Goal: Task Accomplishment & Management: Manage account settings

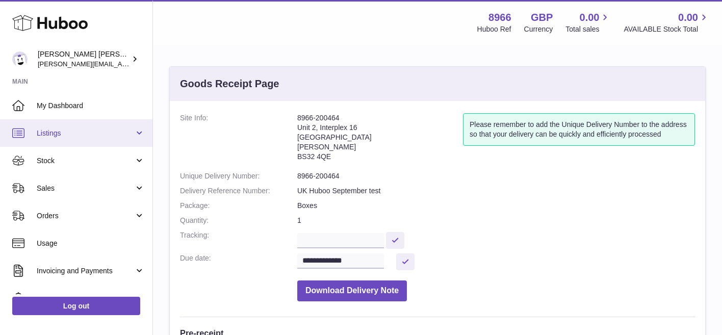
click at [88, 133] on span "Listings" at bounding box center [85, 133] width 97 height 10
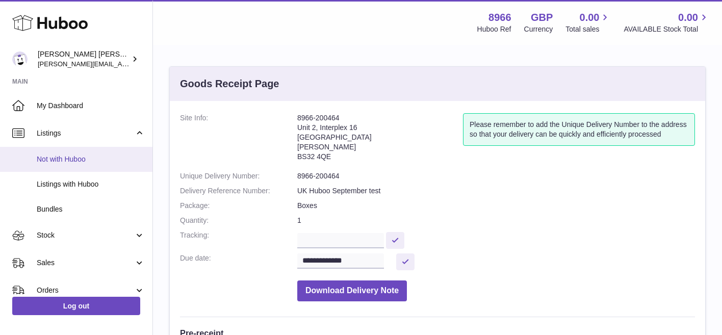
click at [83, 160] on span "Not with Huboo" at bounding box center [91, 159] width 108 height 10
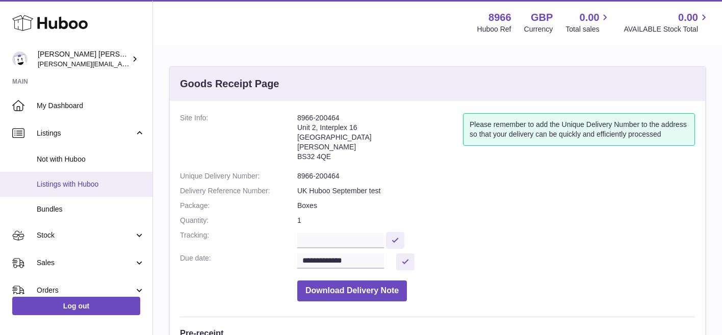
click at [81, 190] on link "Listings with Huboo" at bounding box center [76, 184] width 152 height 25
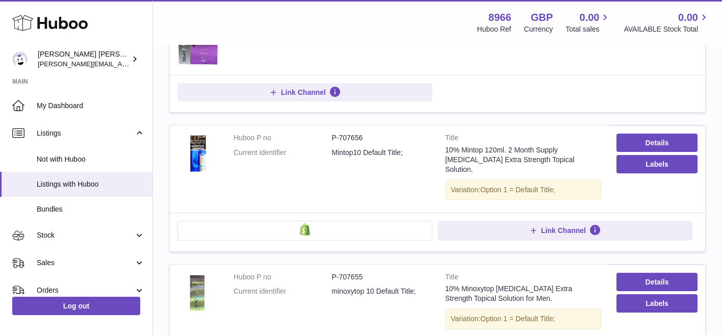
scroll to position [326, 0]
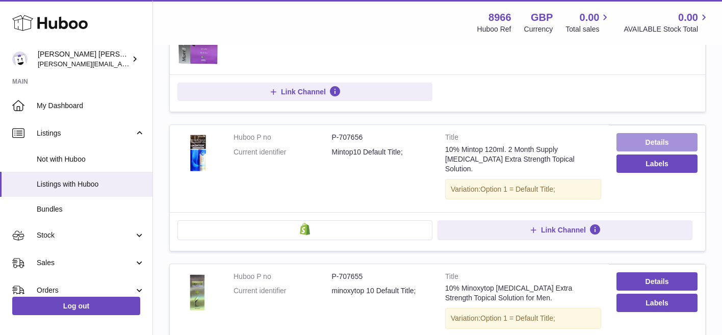
click at [644, 143] on link "Details" at bounding box center [656, 142] width 81 height 18
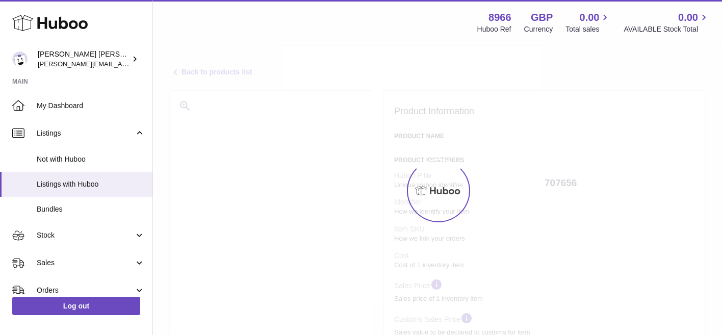
select select
select select "**"
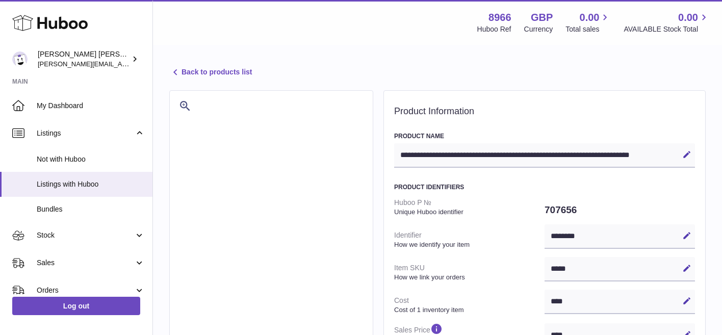
click at [249, 76] on link "Back to products list" at bounding box center [210, 72] width 83 height 12
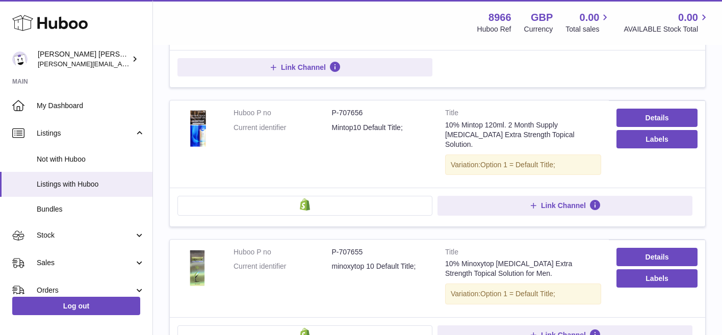
scroll to position [372, 0]
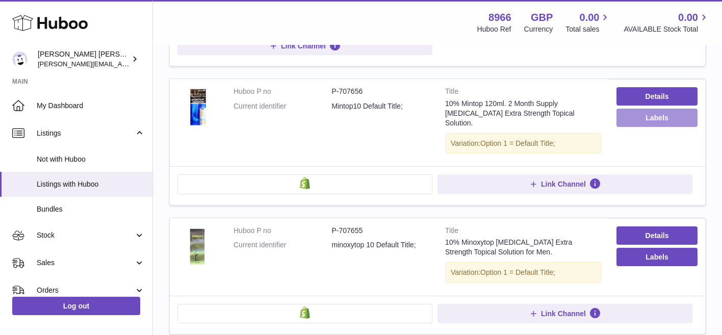
click at [651, 120] on button "Labels" at bounding box center [656, 118] width 81 height 18
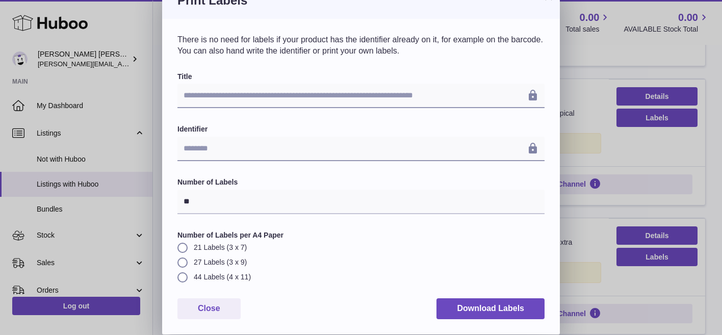
scroll to position [0, 0]
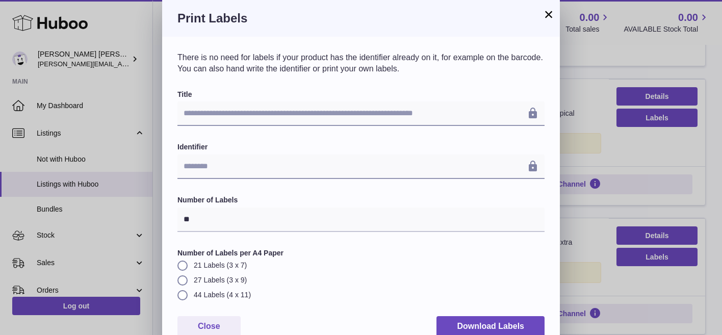
click at [552, 14] on button "×" at bounding box center [548, 14] width 12 height 12
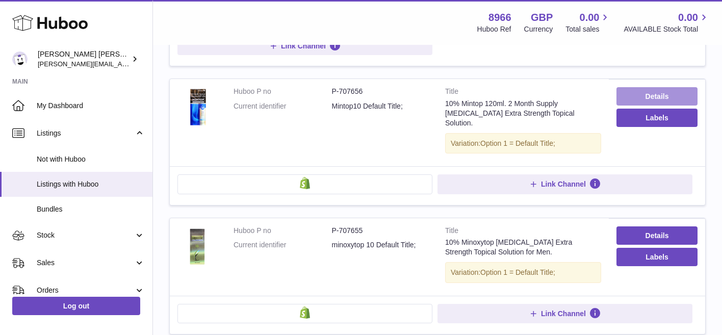
click at [663, 95] on link "Details" at bounding box center [656, 96] width 81 height 18
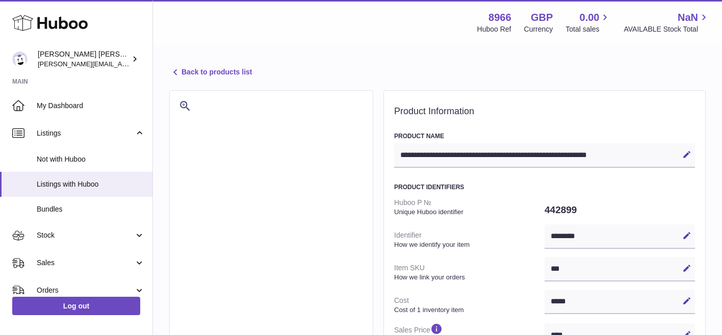
select select "***"
select select "****"
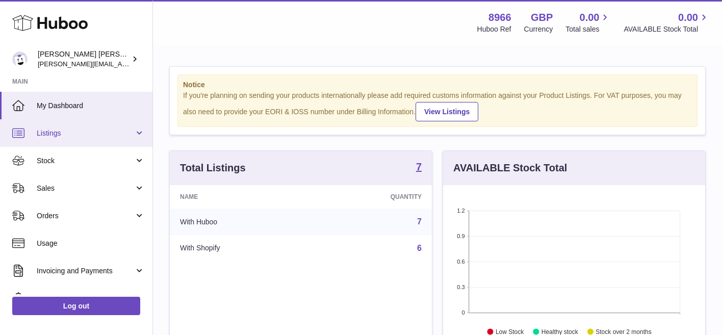
click at [123, 130] on span "Listings" at bounding box center [85, 133] width 97 height 10
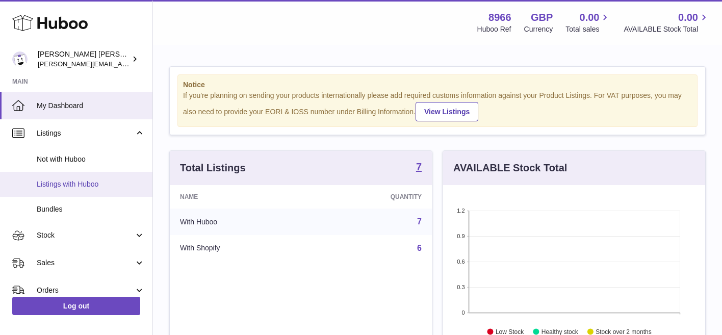
click at [77, 183] on span "Listings with Huboo" at bounding box center [91, 184] width 108 height 10
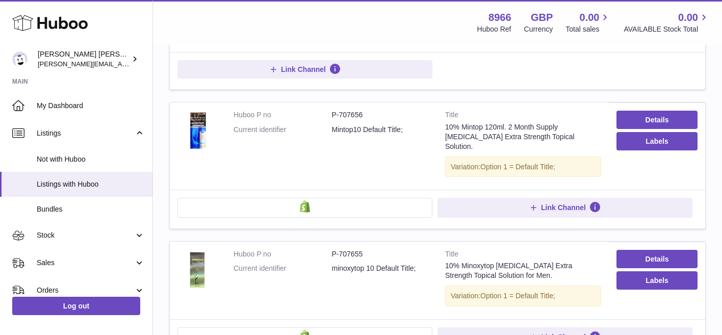
scroll to position [350, 0]
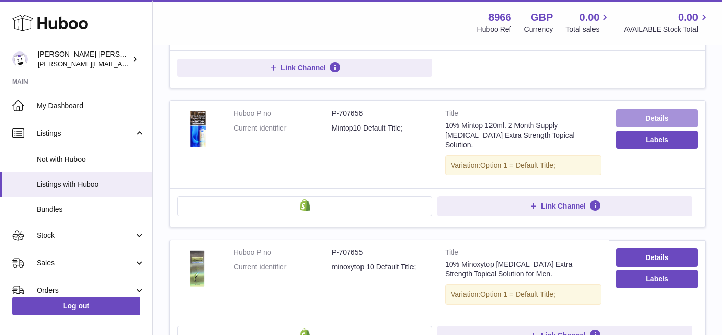
click at [671, 117] on link "Details" at bounding box center [656, 118] width 81 height 18
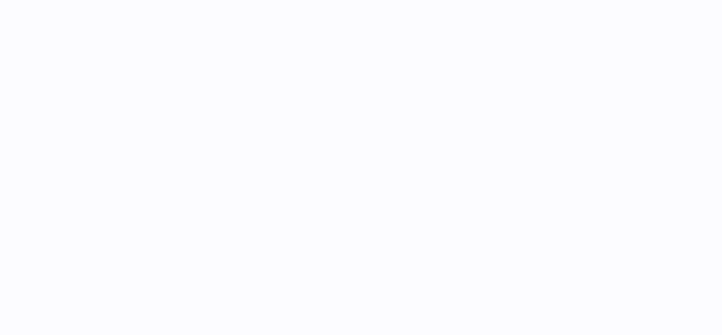
select select
select select "**"
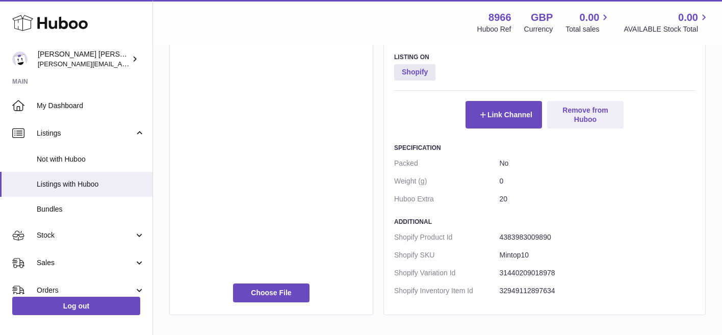
scroll to position [542, 0]
